Goal: Transaction & Acquisition: Purchase product/service

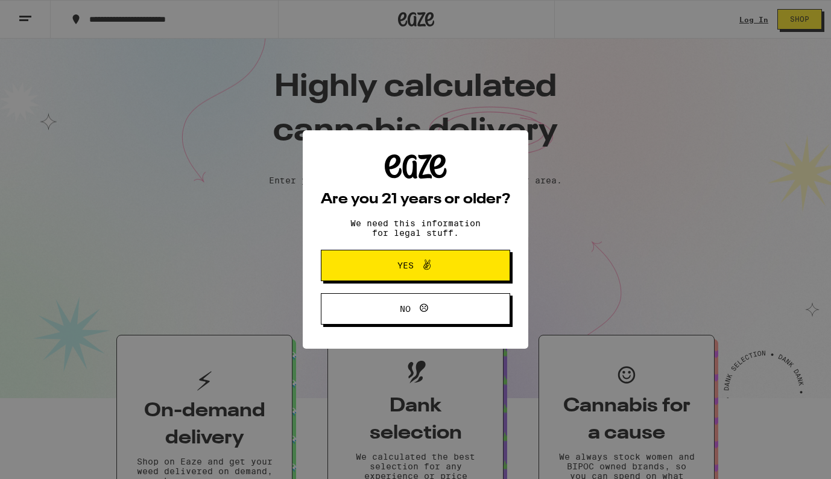
click at [425, 271] on icon at bounding box center [427, 265] width 14 height 14
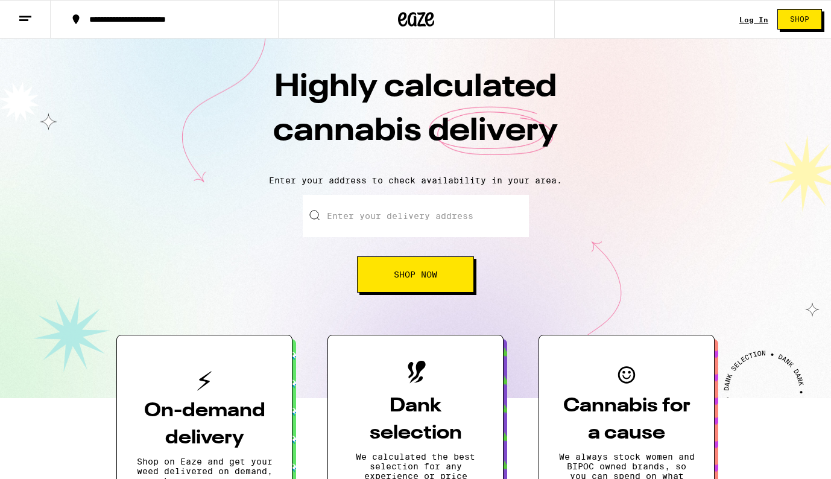
click at [25, 16] on line at bounding box center [25, 16] width 12 height 0
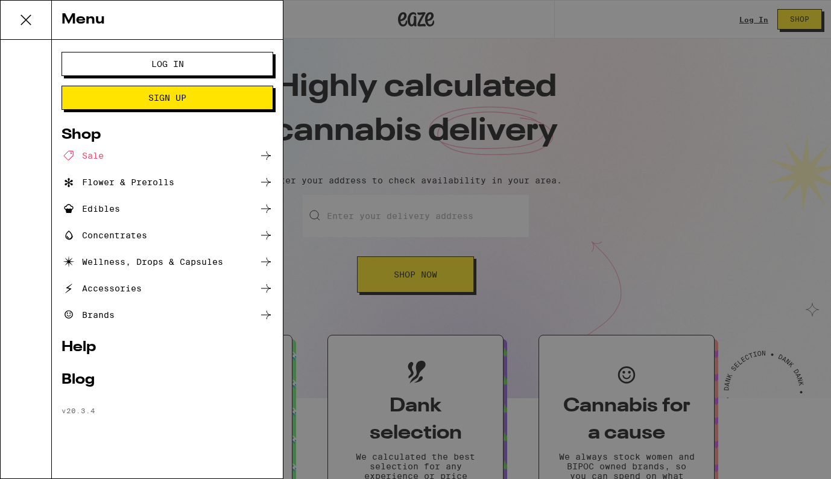
click at [122, 289] on div "Accessories" at bounding box center [102, 288] width 80 height 14
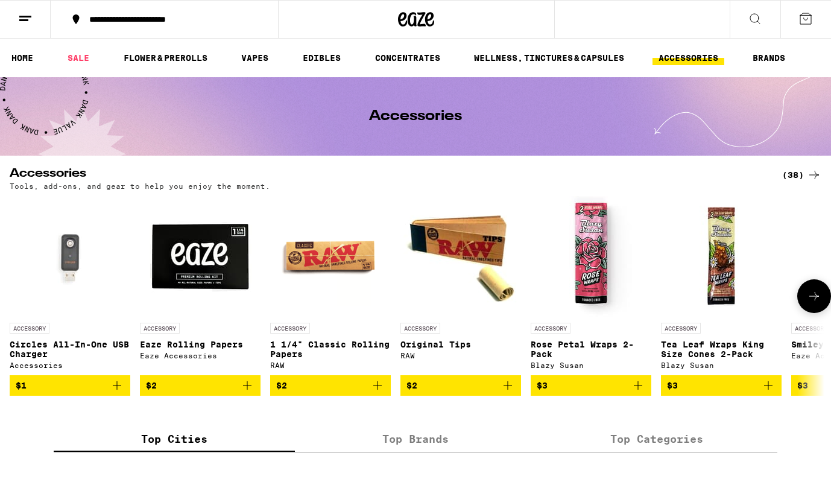
click at [334, 272] on img at bounding box center [330, 256] width 121 height 121
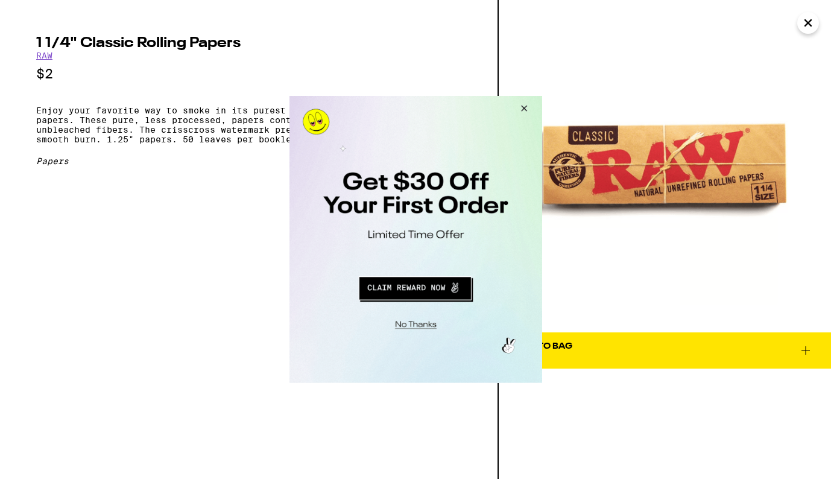
click at [520, 109] on button "Close Modal" at bounding box center [521, 110] width 33 height 29
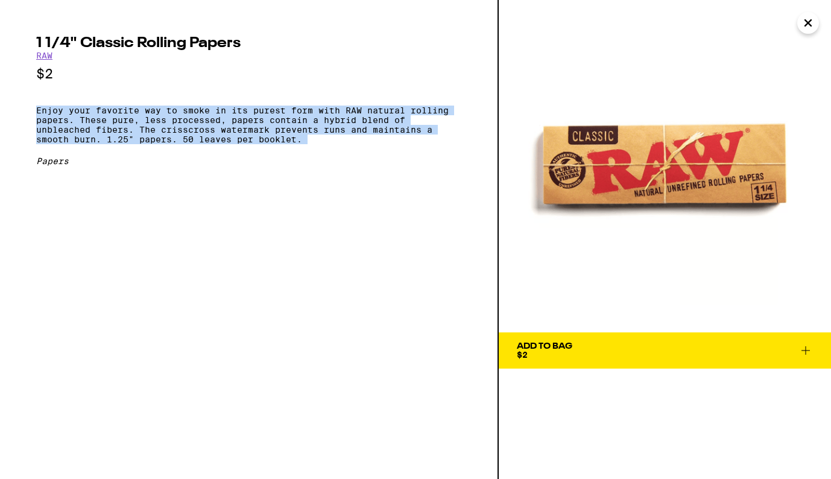
drag, startPoint x: 37, startPoint y: 115, endPoint x: 360, endPoint y: 153, distance: 325.5
click at [360, 153] on div "1 1/4" Classic Rolling Papers RAW $2 Enjoy your favorite way to smoke in its pu…" at bounding box center [248, 101] width 425 height 130
copy p "Enjoy your favorite way to smoke in its purest form with RAW natural rolling pa…"
